Goal: Navigation & Orientation: Find specific page/section

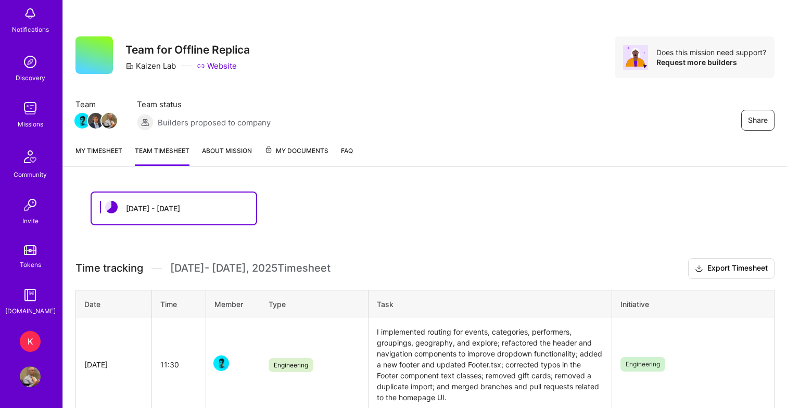
scroll to position [57, 0]
click at [25, 342] on div "K" at bounding box center [30, 341] width 21 height 21
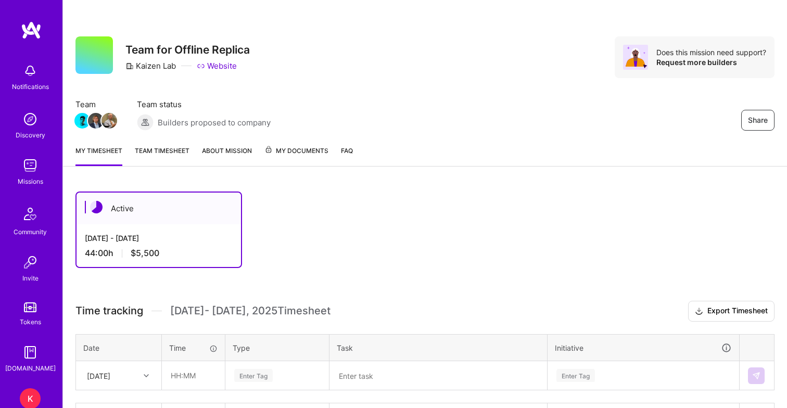
click at [30, 169] on img at bounding box center [30, 165] width 21 height 21
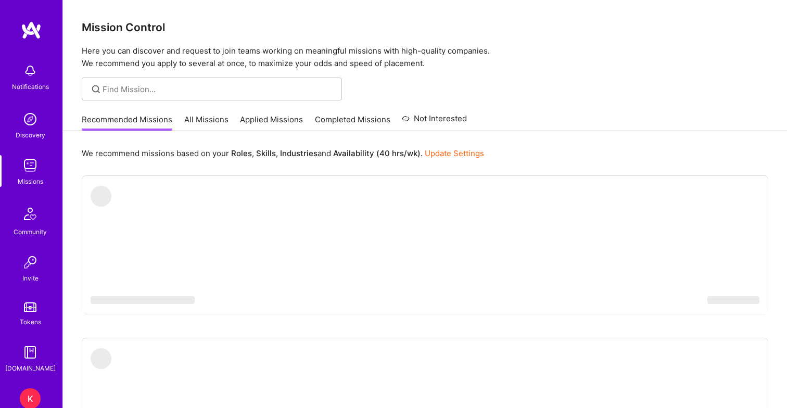
click at [274, 121] on link "Applied Missions" at bounding box center [271, 122] width 63 height 17
